Goal: Transaction & Acquisition: Obtain resource

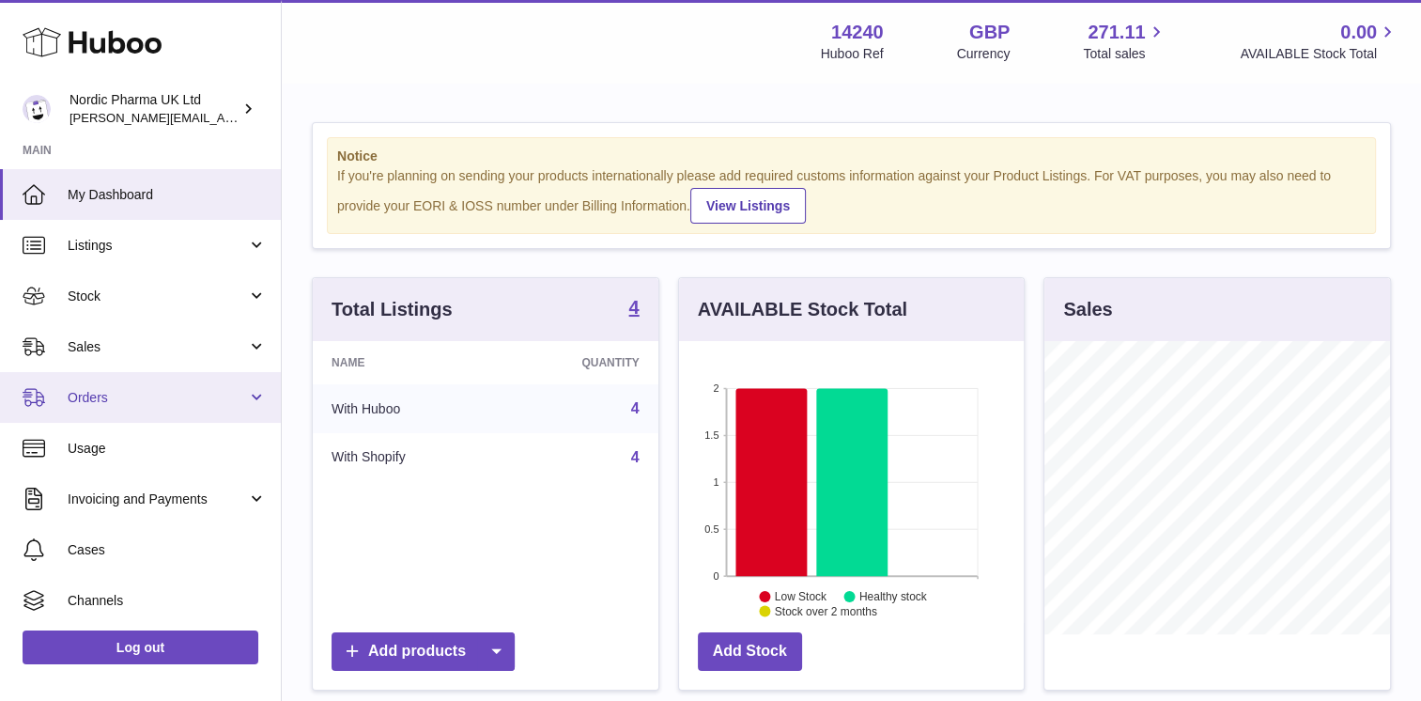
scroll to position [293, 346]
click at [214, 396] on span "Orders" at bounding box center [157, 398] width 179 height 18
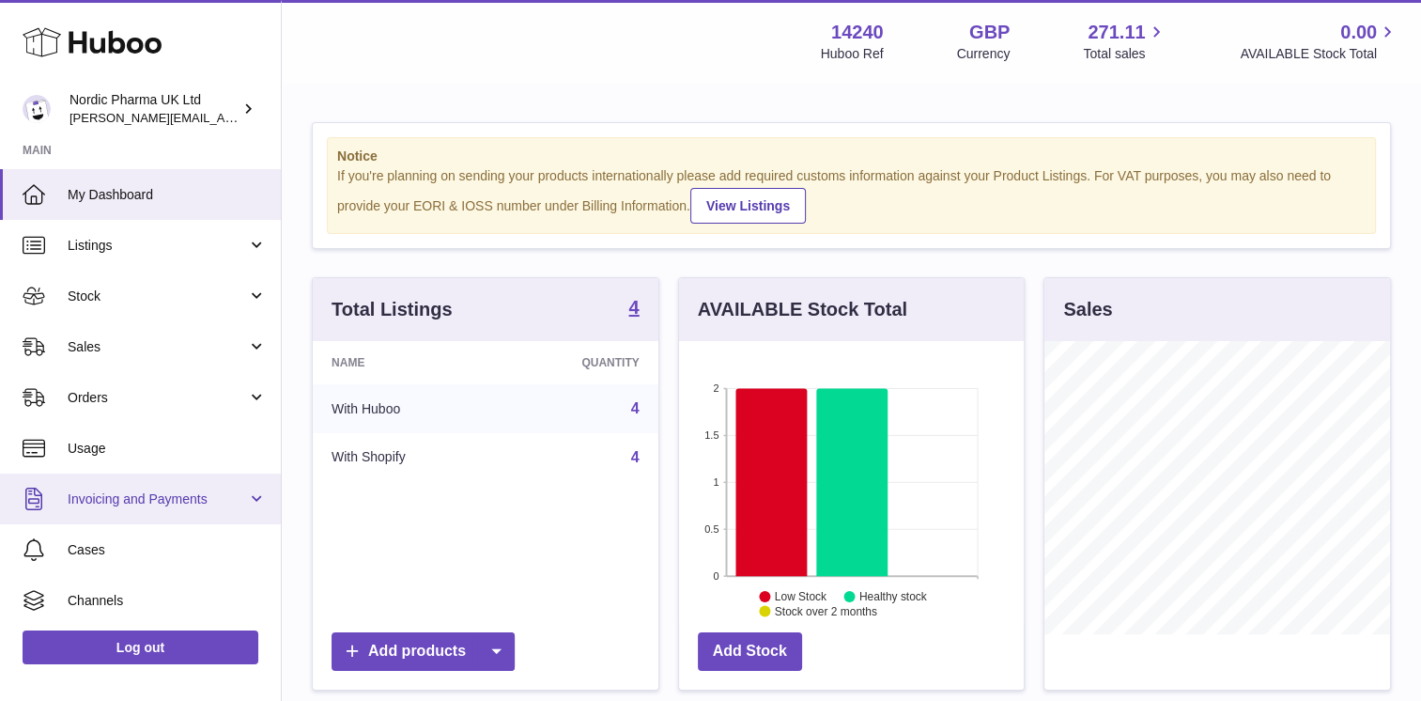
click at [224, 494] on span "Invoicing and Payments" at bounding box center [157, 499] width 179 height 18
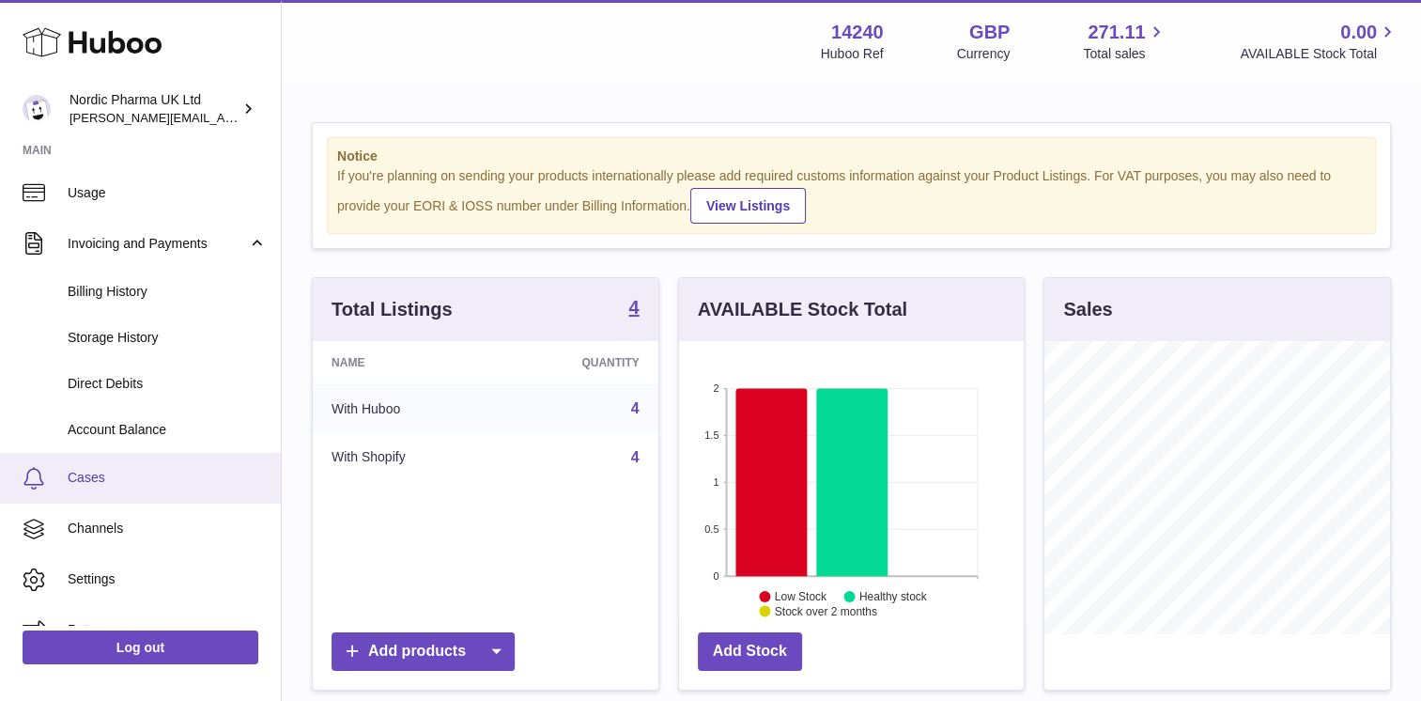
scroll to position [258, 0]
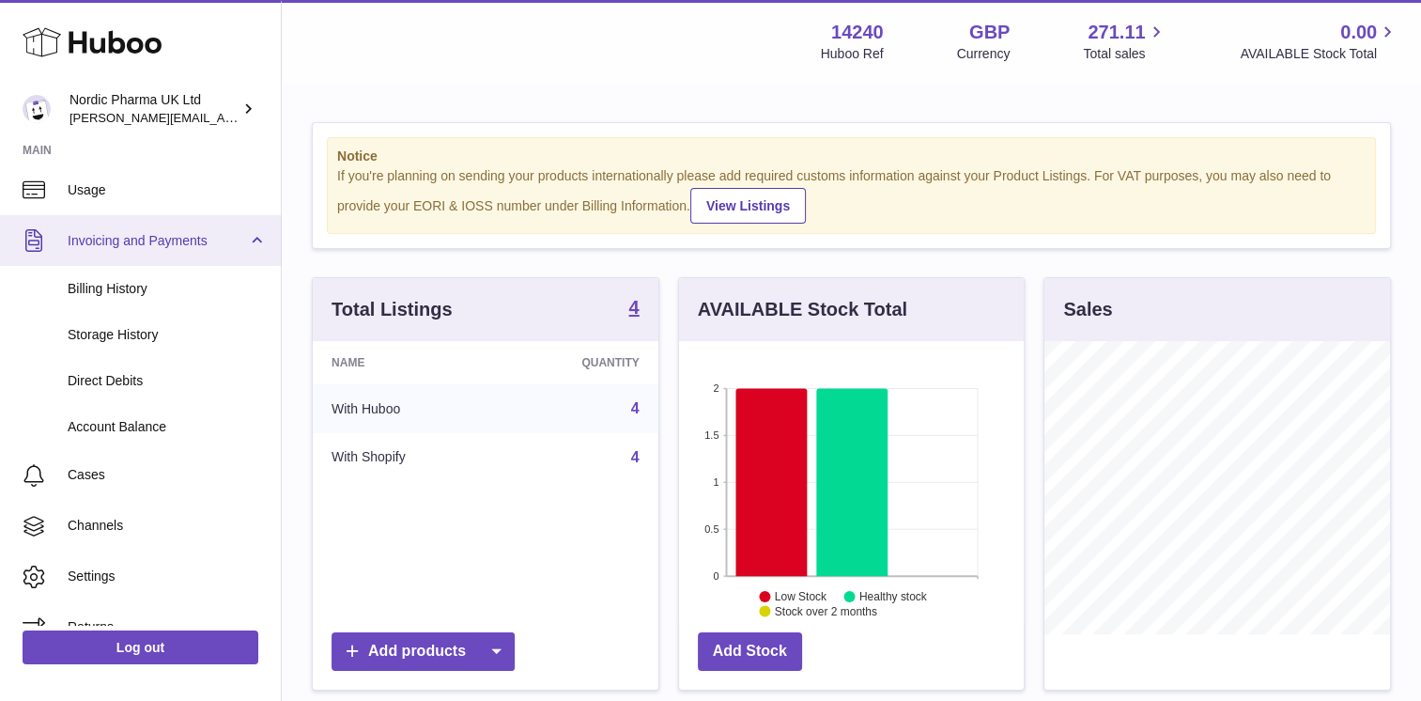
click at [210, 234] on span "Invoicing and Payments" at bounding box center [157, 241] width 179 height 18
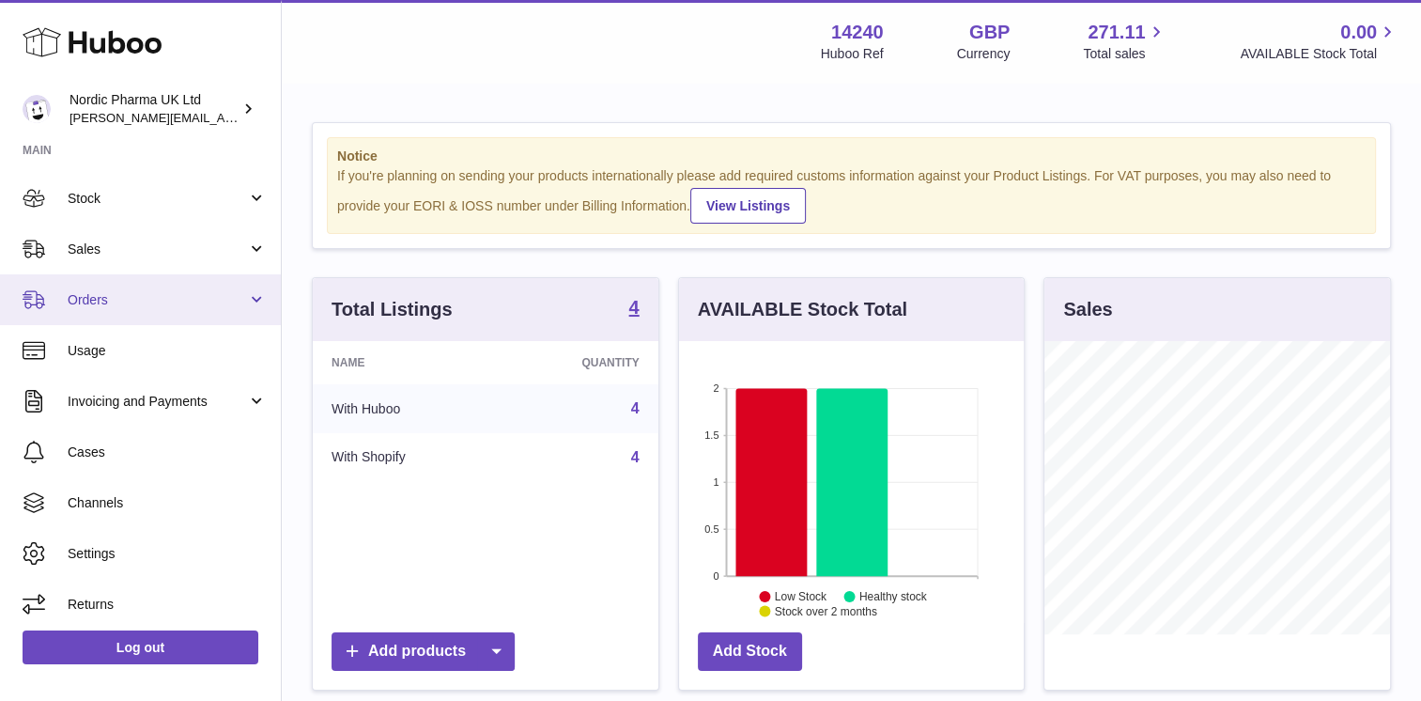
scroll to position [0, 0]
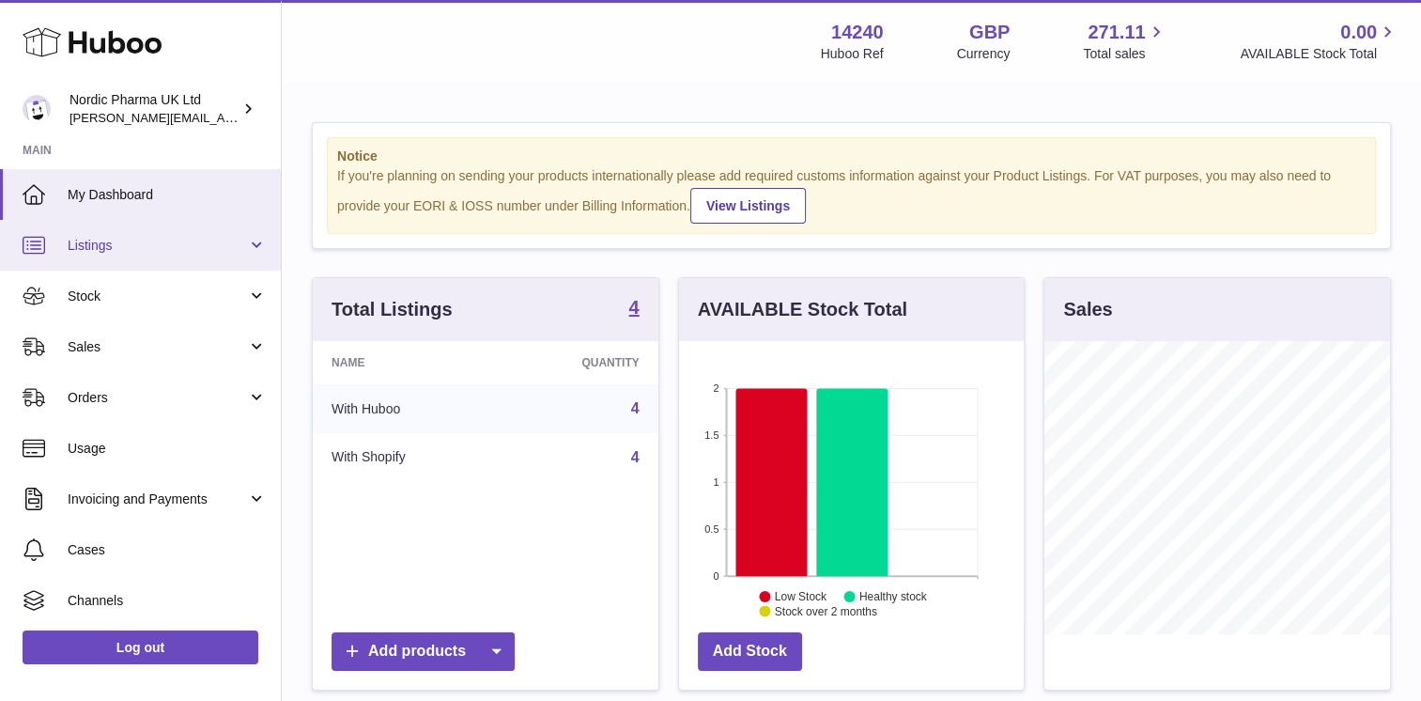
click at [227, 246] on span "Listings" at bounding box center [157, 246] width 179 height 18
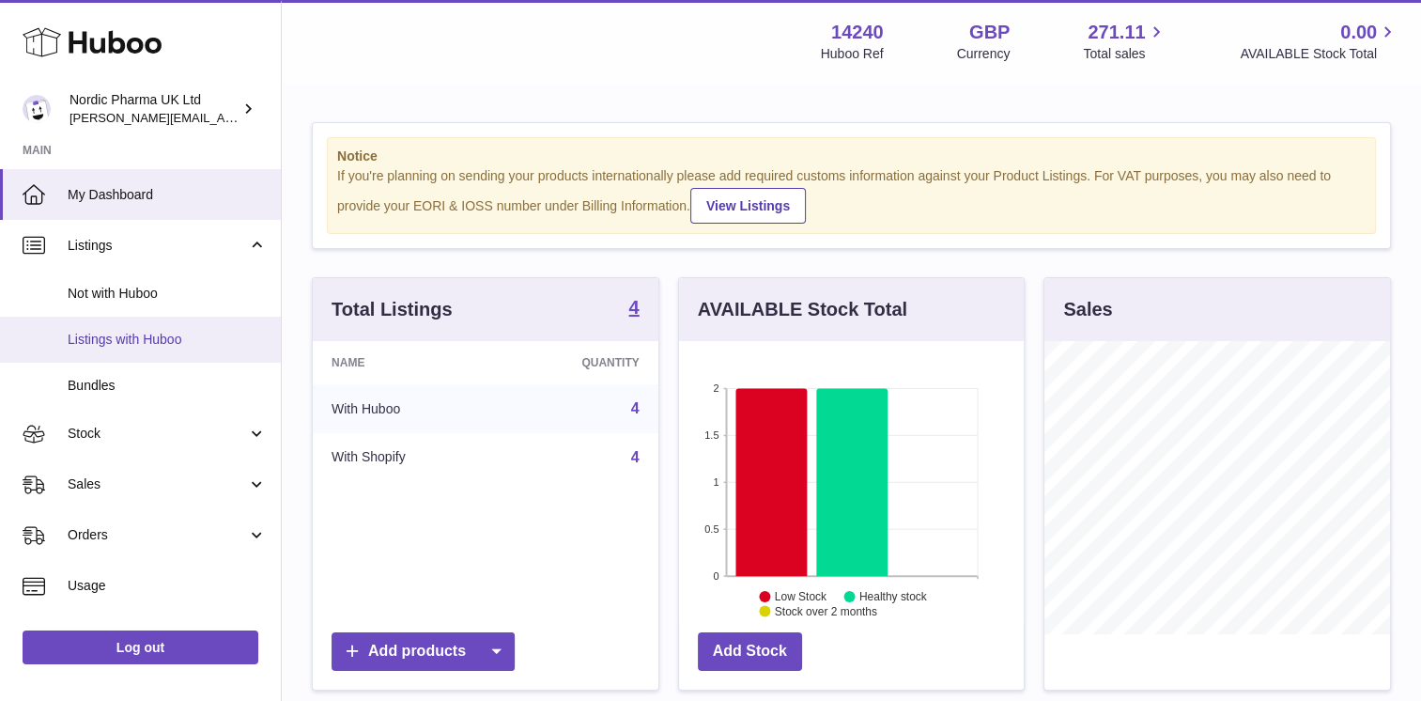
click at [169, 333] on span "Listings with Huboo" at bounding box center [167, 340] width 199 height 18
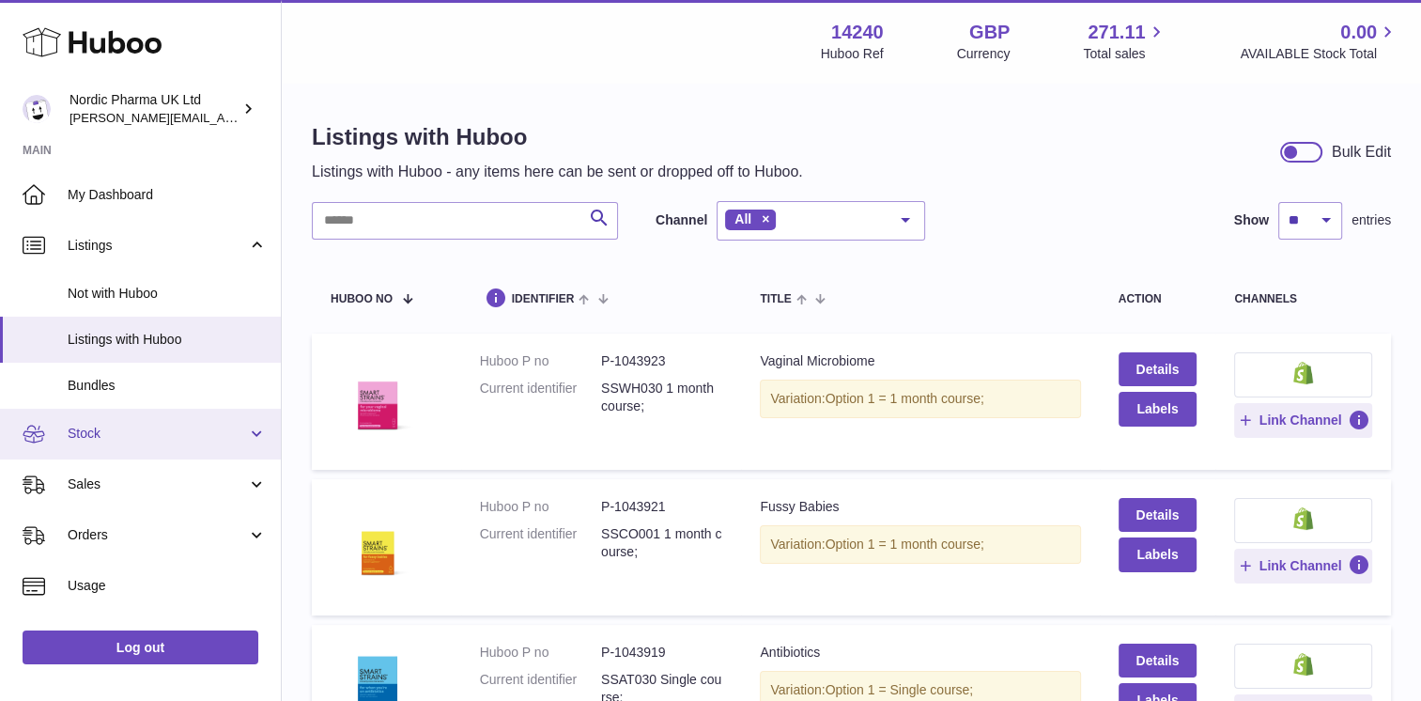
click at [165, 443] on link "Stock" at bounding box center [140, 434] width 281 height 51
click at [179, 441] on span "Stock" at bounding box center [157, 434] width 179 height 18
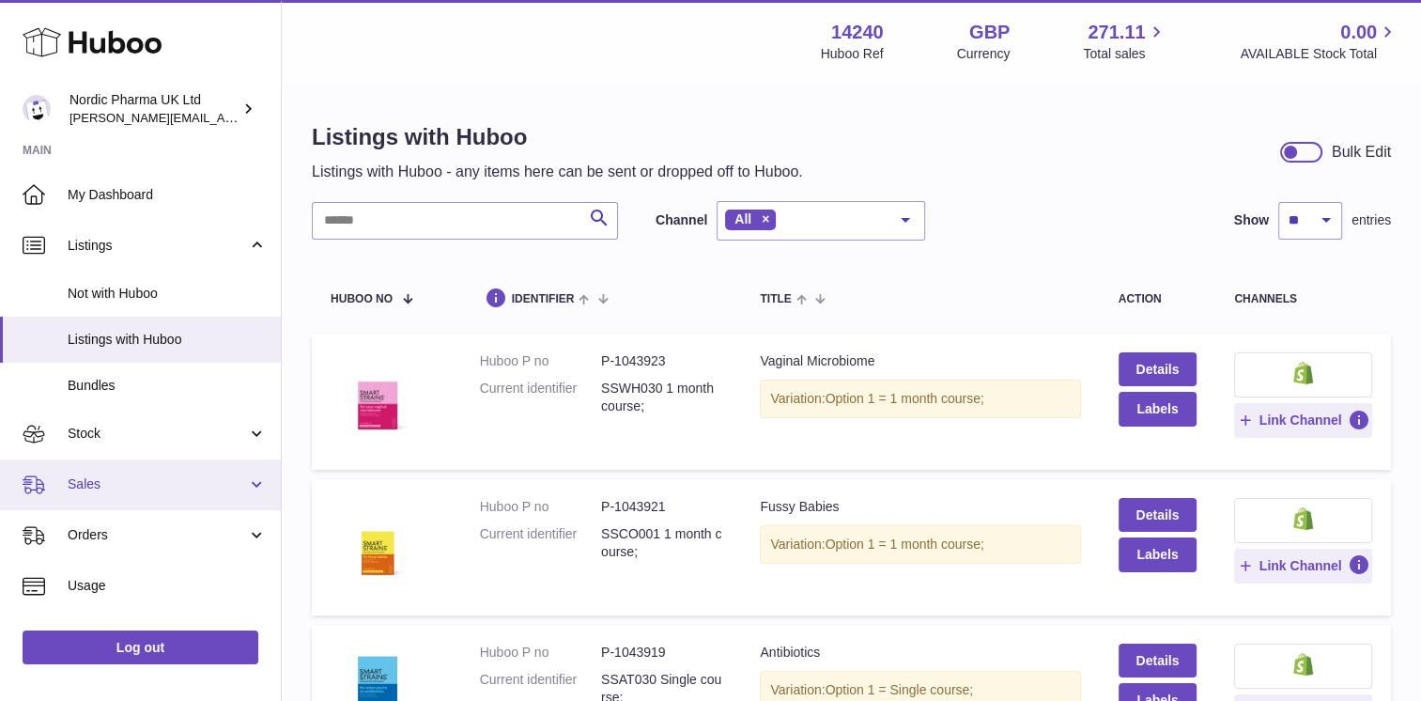
click at [173, 485] on span "Sales" at bounding box center [157, 484] width 179 height 18
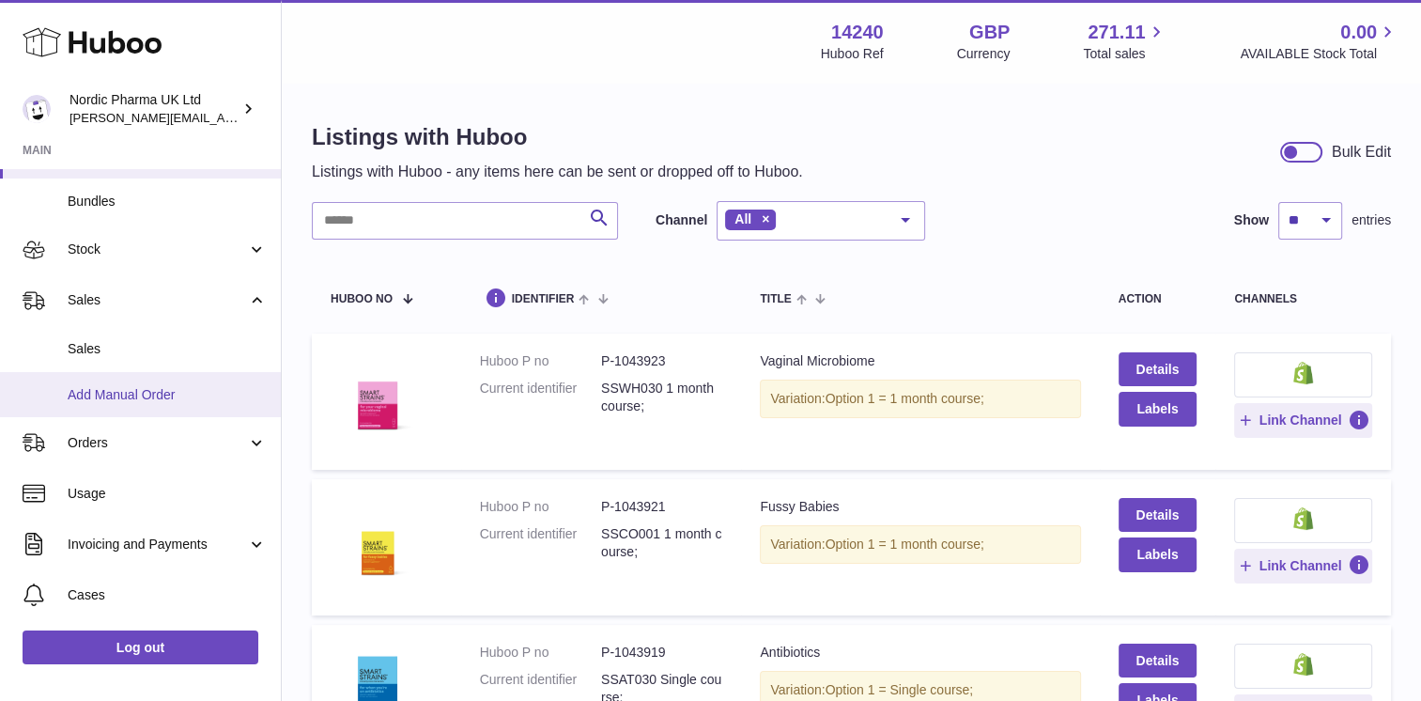
scroll to position [188, 0]
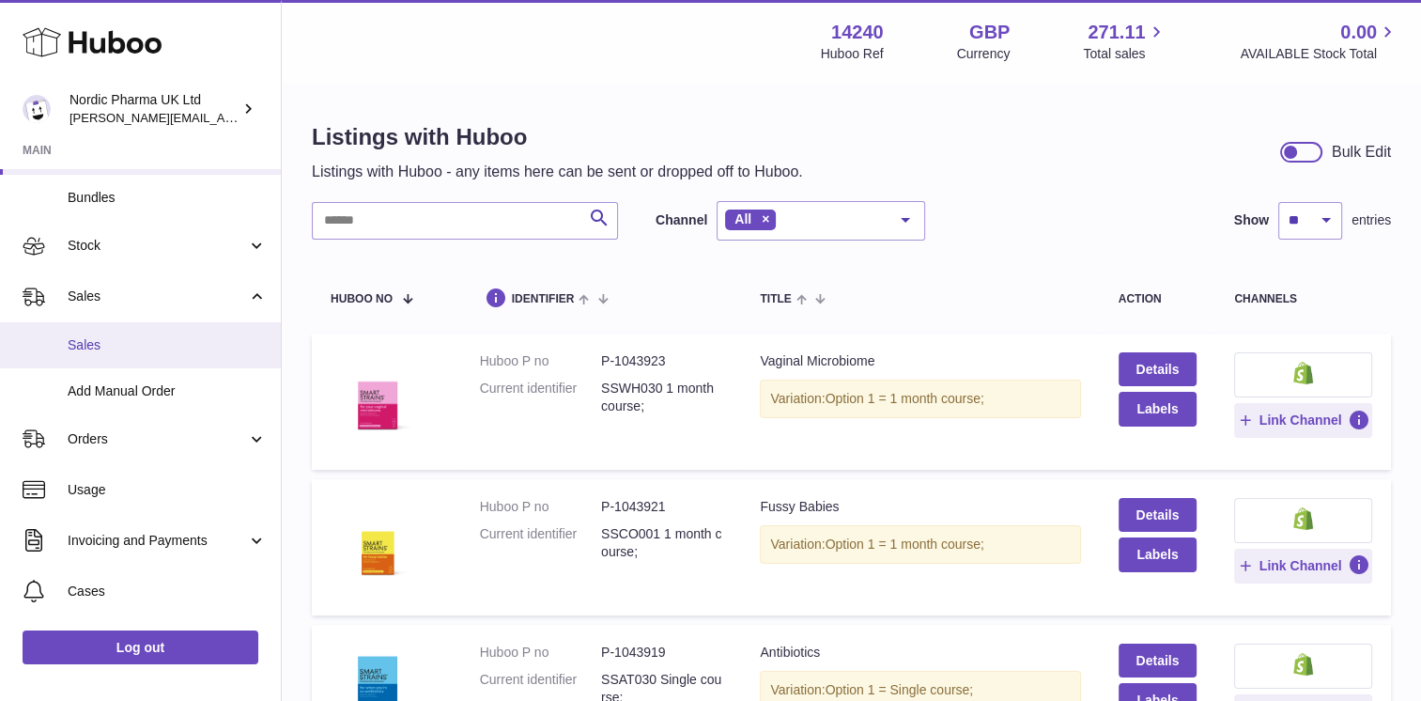
click at [163, 348] on span "Sales" at bounding box center [167, 345] width 199 height 18
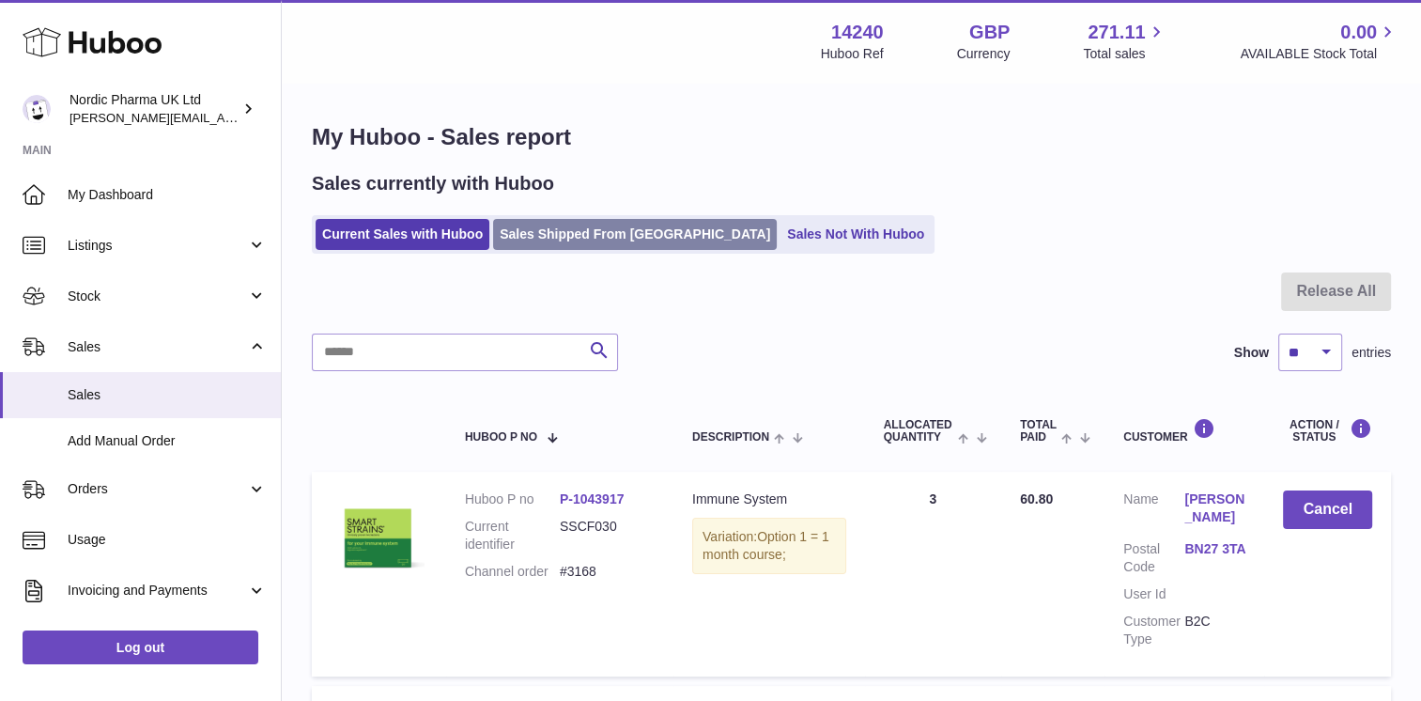
click at [588, 239] on link "Sales Shipped From Huboo" at bounding box center [635, 234] width 284 height 31
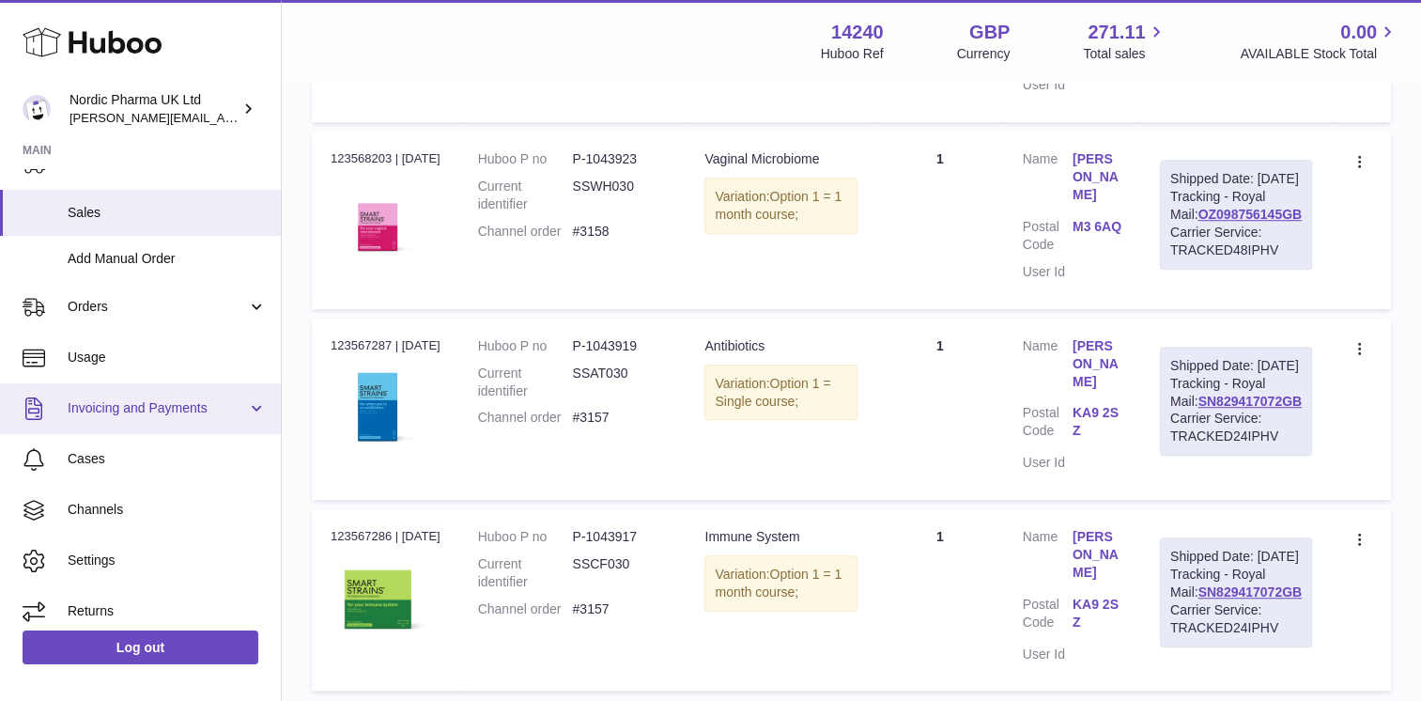
scroll to position [188, 0]
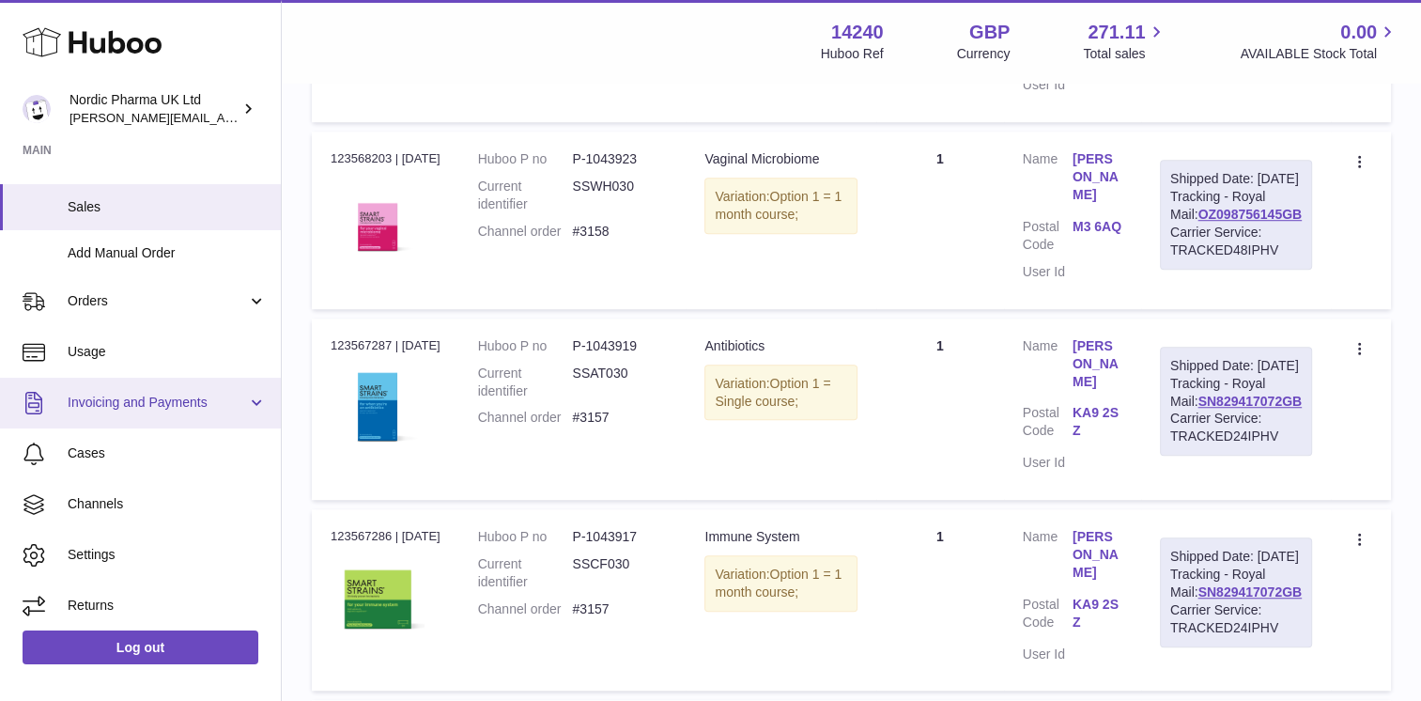
click at [128, 411] on link "Invoicing and Payments" at bounding box center [140, 403] width 281 height 51
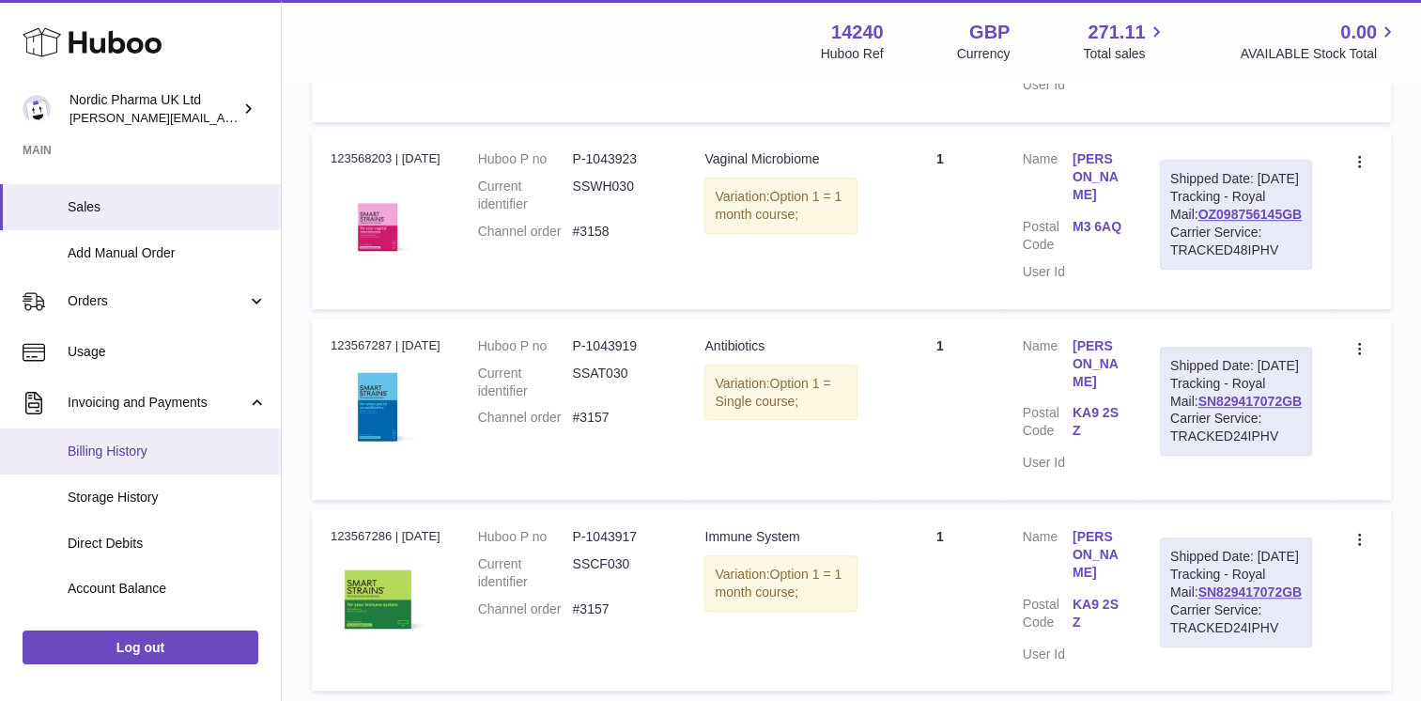
click at [141, 457] on span "Billing History" at bounding box center [167, 451] width 199 height 18
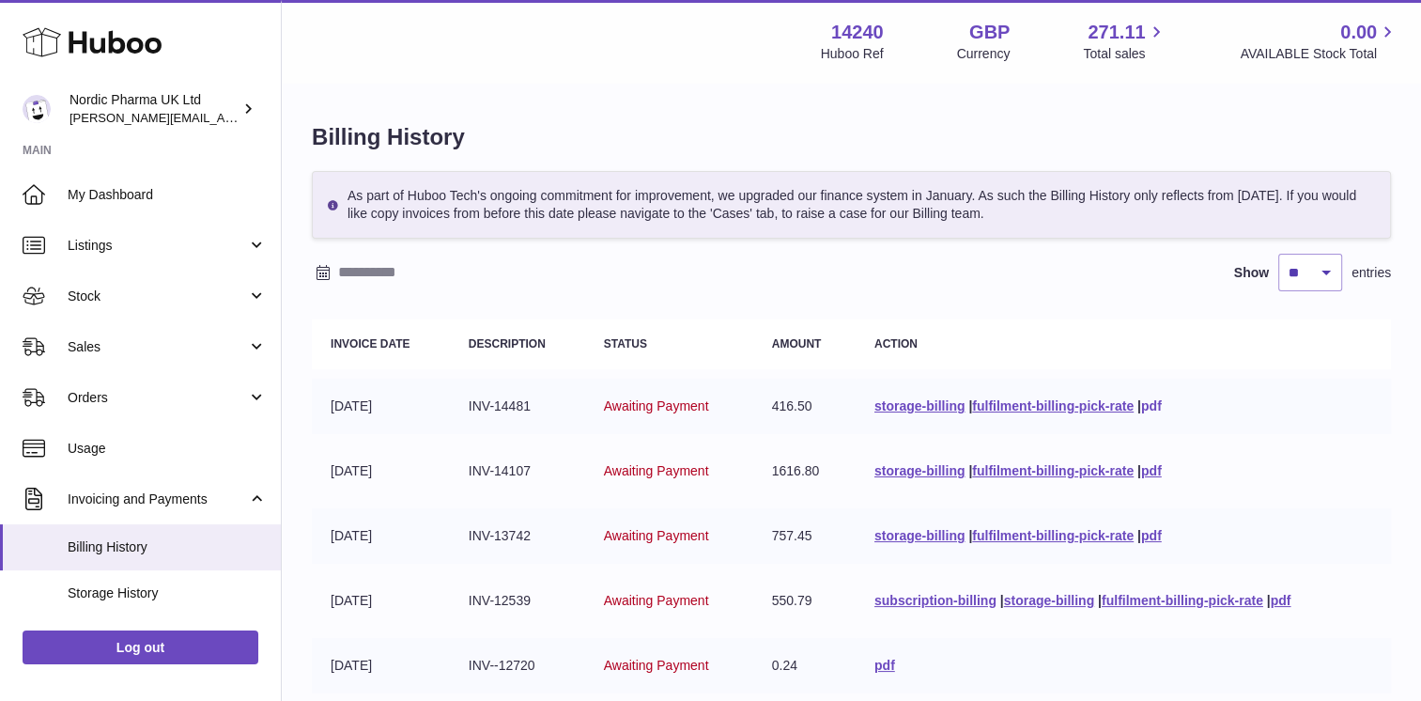
click at [1152, 407] on link "pdf" at bounding box center [1151, 405] width 21 height 15
